Goal: Transaction & Acquisition: Purchase product/service

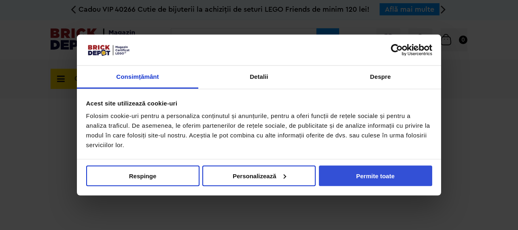
click at [371, 177] on button "Permite toate" at bounding box center [375, 175] width 113 height 21
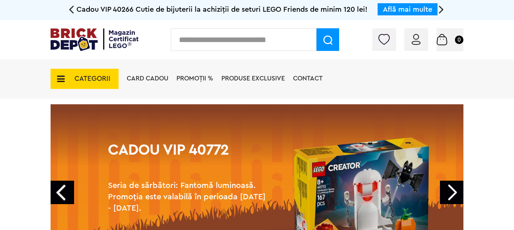
click at [58, 78] on icon at bounding box center [58, 78] width 13 height 9
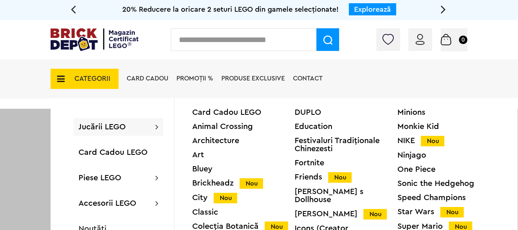
click at [308, 176] on div "Friends Nou" at bounding box center [345, 177] width 102 height 8
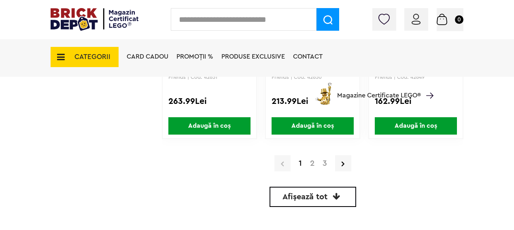
scroll to position [2022, 0]
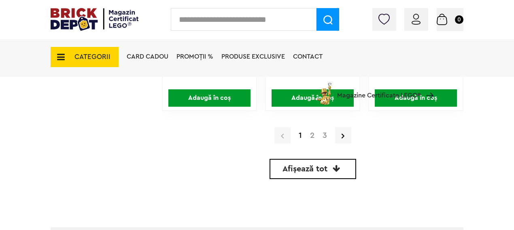
click at [312, 136] on link "2" at bounding box center [312, 135] width 13 height 8
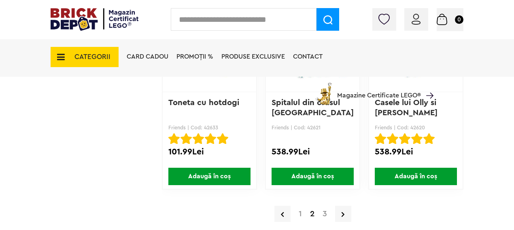
scroll to position [1961, 0]
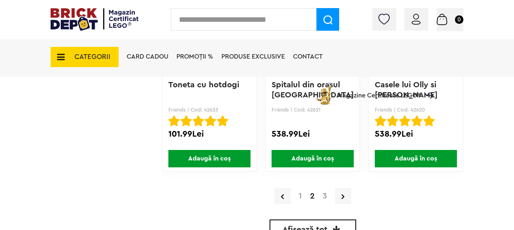
click at [324, 197] on link "3" at bounding box center [324, 196] width 13 height 8
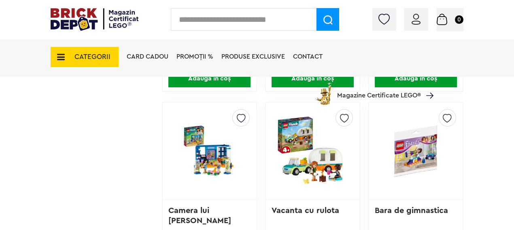
scroll to position [1213, 0]
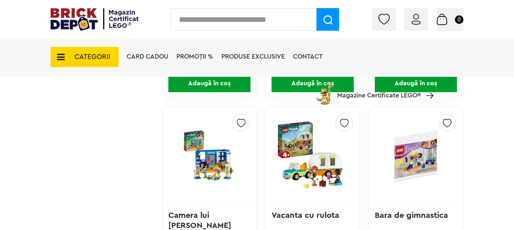
click at [295, 140] on img at bounding box center [312, 155] width 73 height 113
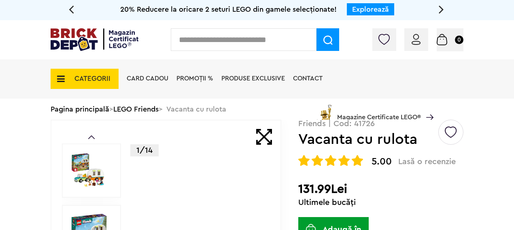
click at [62, 79] on icon at bounding box center [58, 78] width 13 height 9
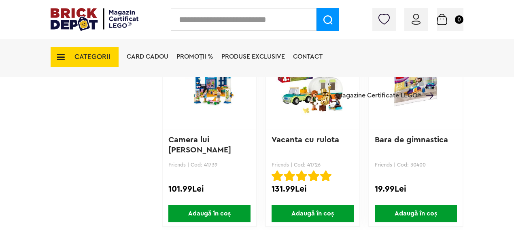
scroll to position [1335, 0]
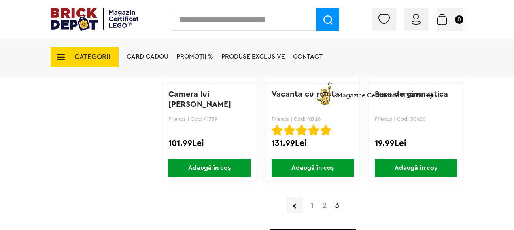
click at [313, 207] on link "1" at bounding box center [312, 205] width 11 height 8
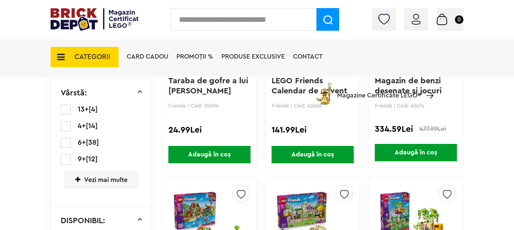
scroll to position [324, 0]
